Goal: Transaction & Acquisition: Purchase product/service

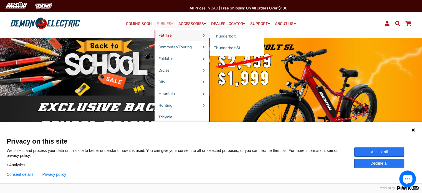
click at [167, 36] on link "Fat Tire" at bounding box center [182, 36] width 54 height 12
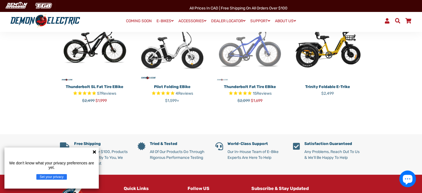
scroll to position [111, 0]
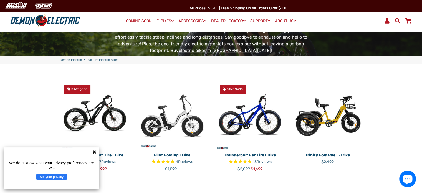
click at [176, 109] on img at bounding box center [172, 115] width 69 height 69
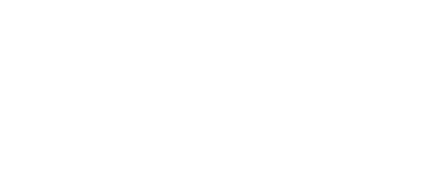
select select "******"
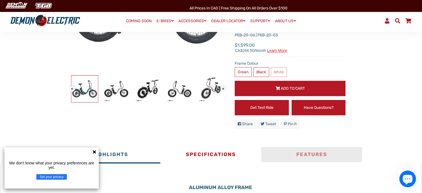
scroll to position [139, 0]
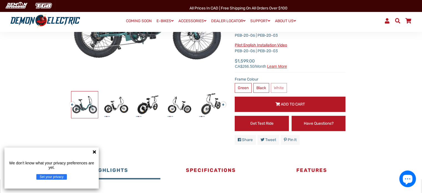
click at [294, 107] on span "Add to Cart" at bounding box center [293, 104] width 24 height 5
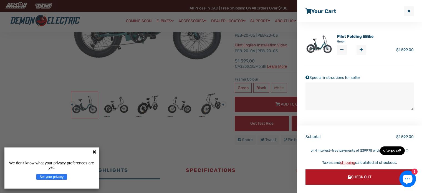
click at [348, 177] on span "submit" at bounding box center [349, 177] width 3 height 4
